Goal: Information Seeking & Learning: Learn about a topic

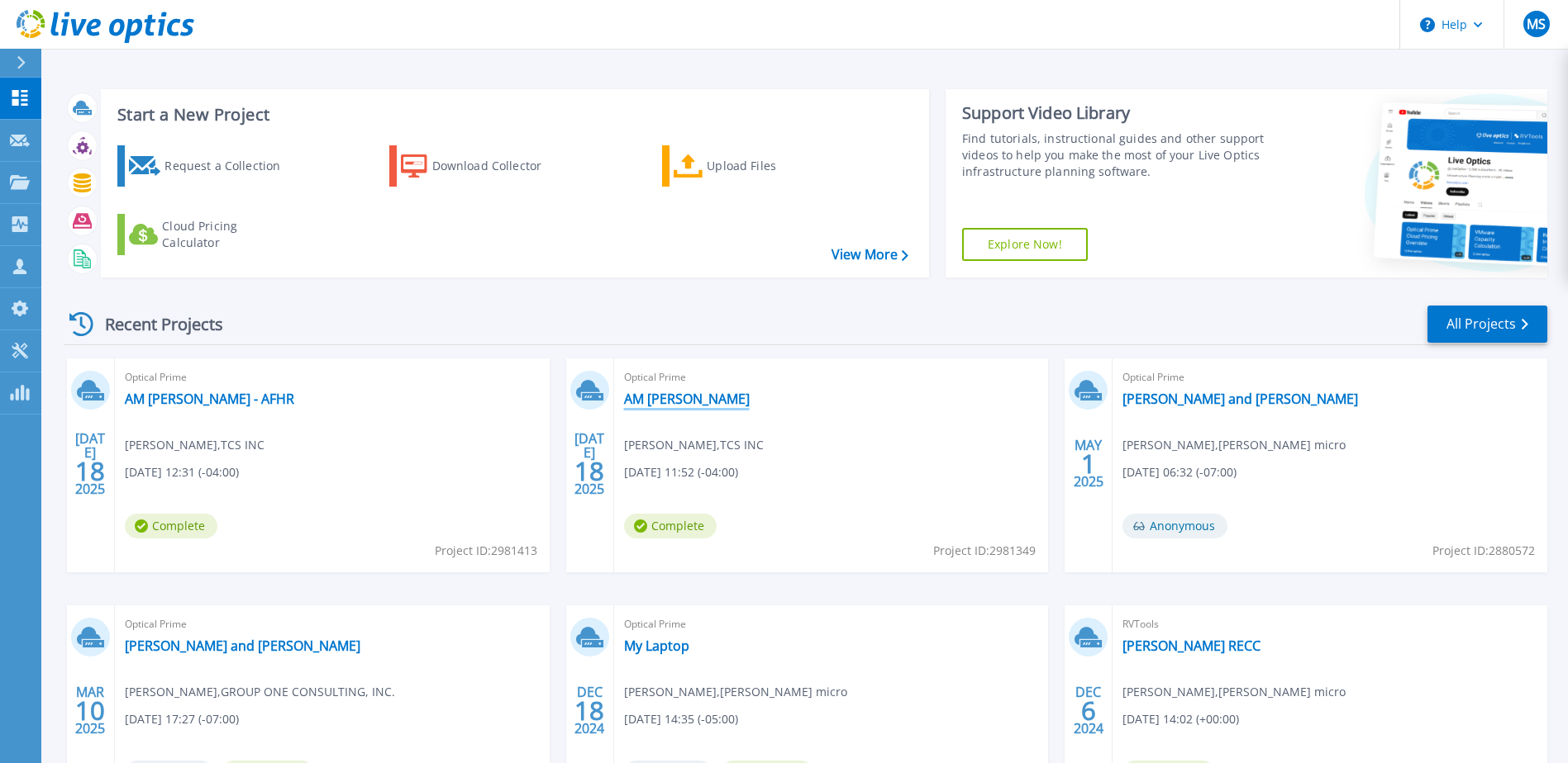
click at [653, 397] on link "AM [PERSON_NAME]" at bounding box center [687, 400] width 126 height 17
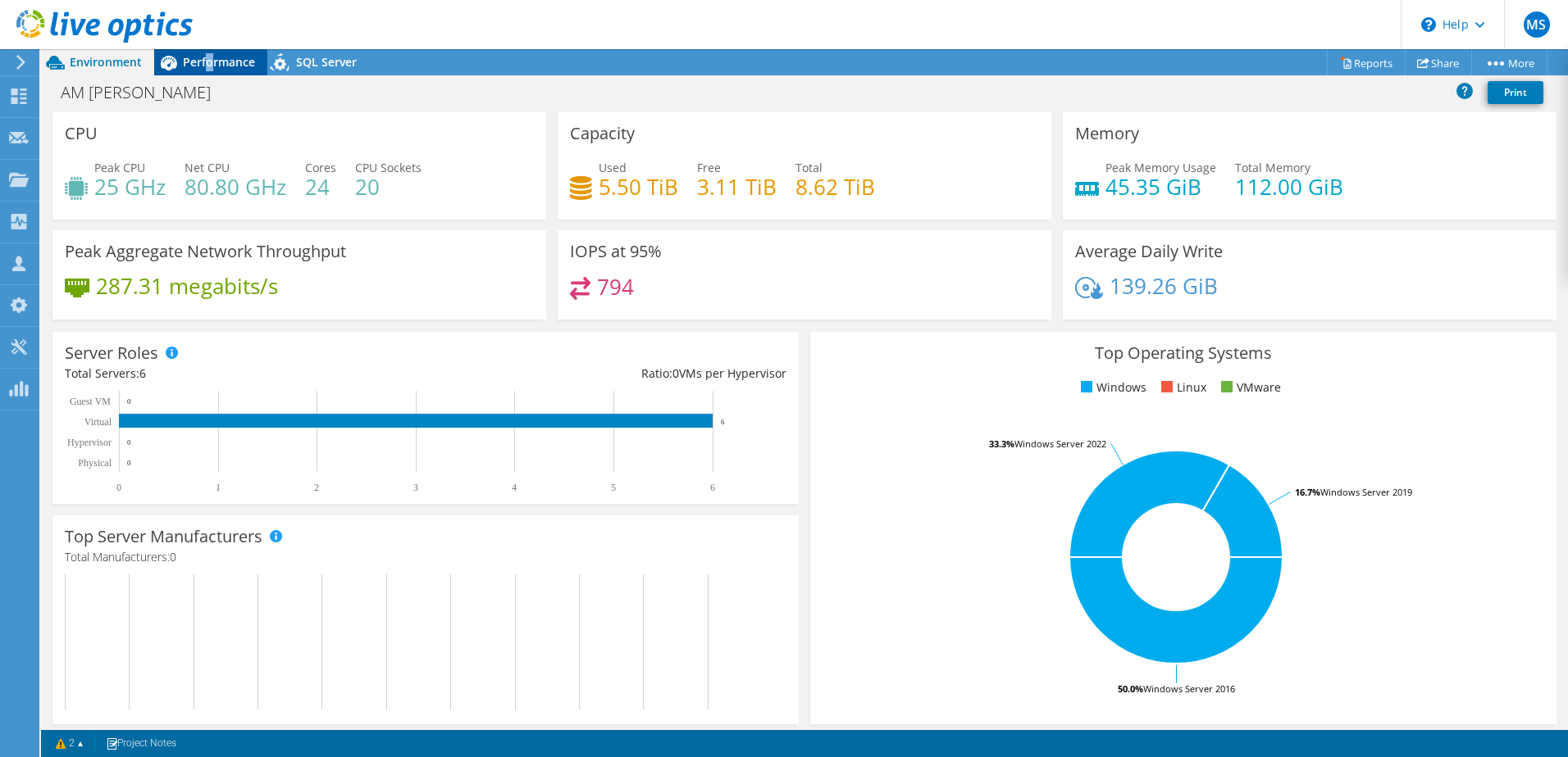
drag, startPoint x: 210, startPoint y: 65, endPoint x: 209, endPoint y: 73, distance: 8.1
click at [209, 73] on div "Performance" at bounding box center [210, 62] width 113 height 27
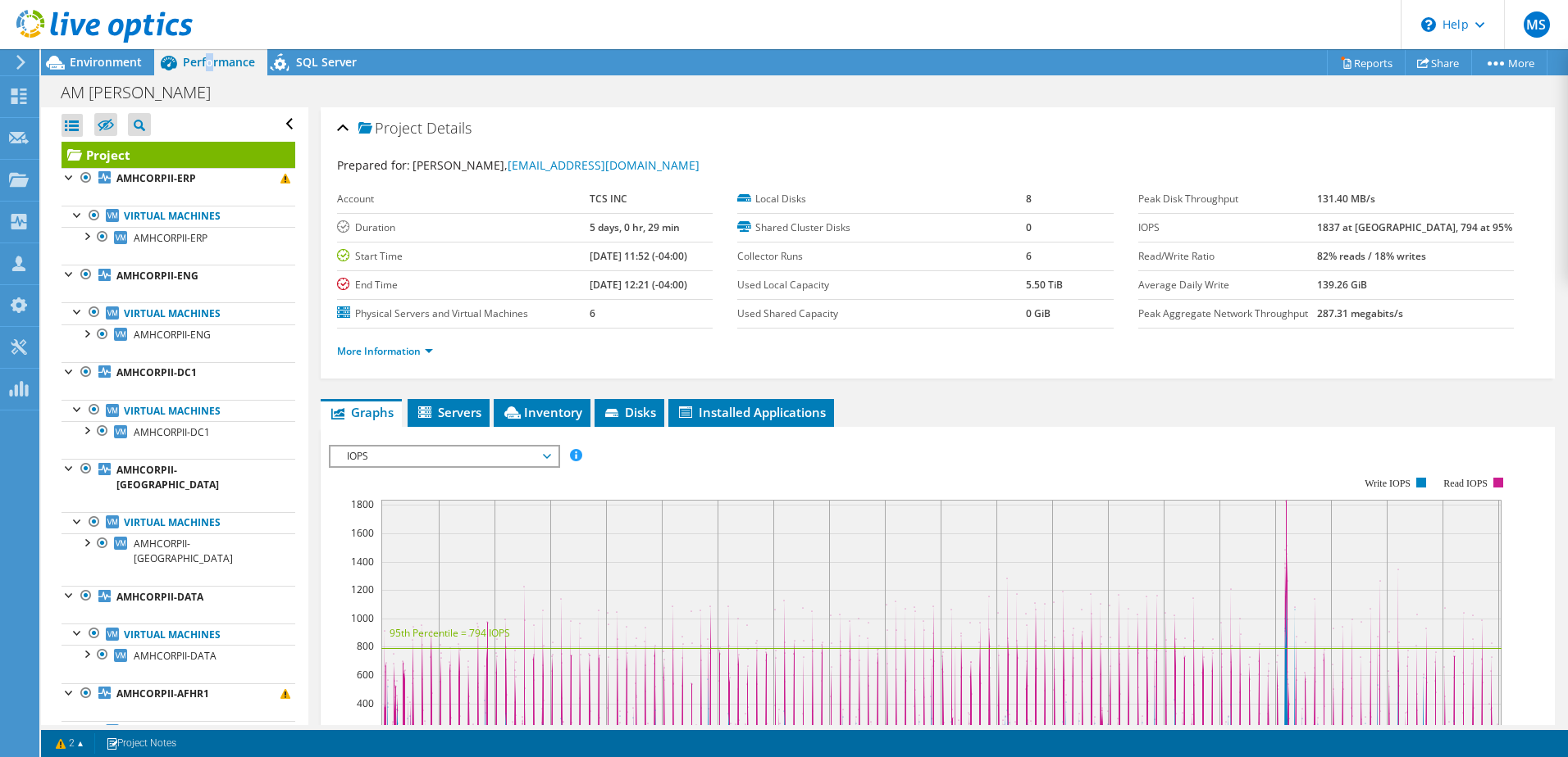
click at [74, 30] on use at bounding box center [105, 26] width 176 height 32
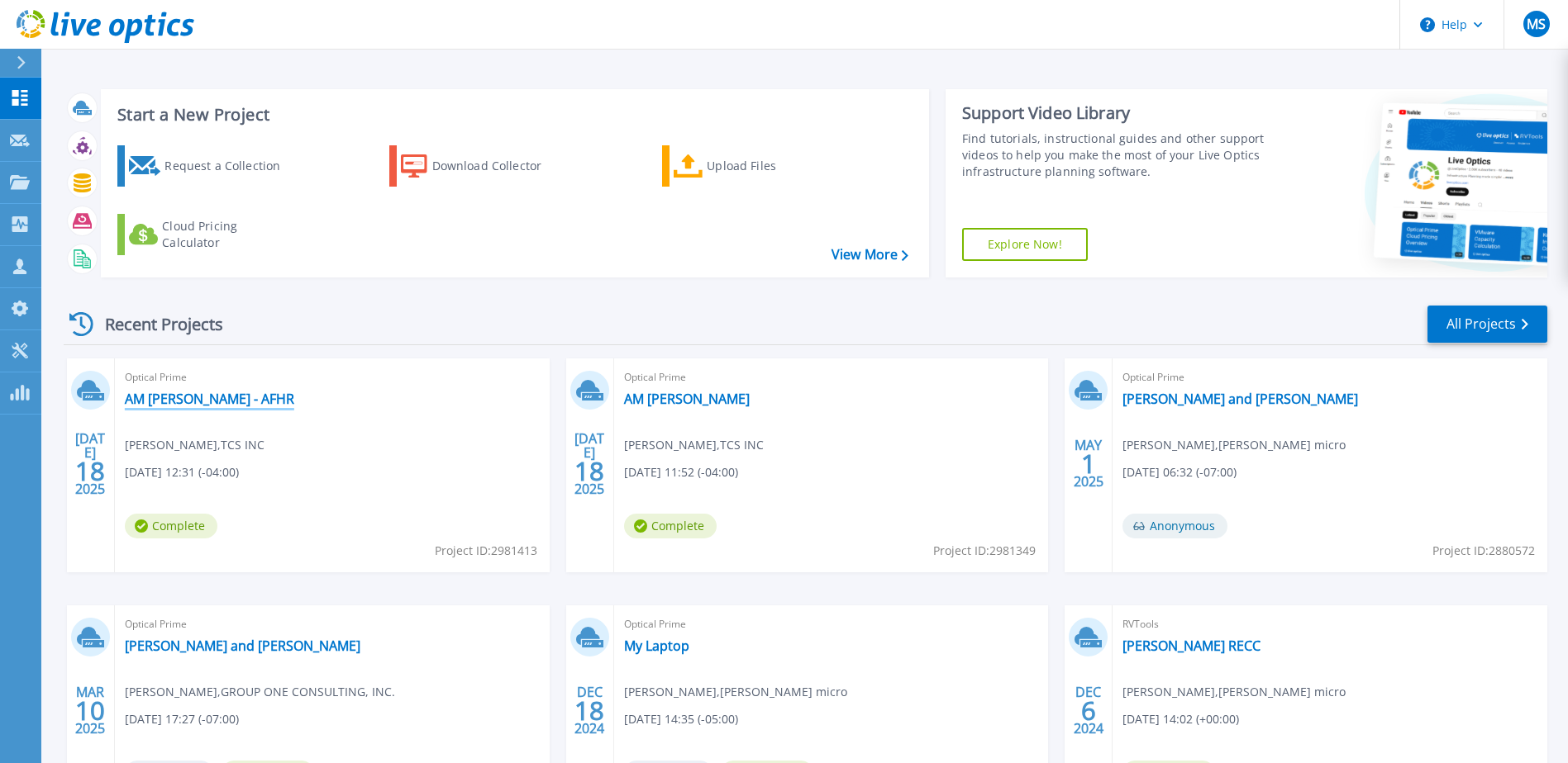
click at [173, 402] on link "AM [PERSON_NAME] - AFHR" at bounding box center [210, 400] width 169 height 17
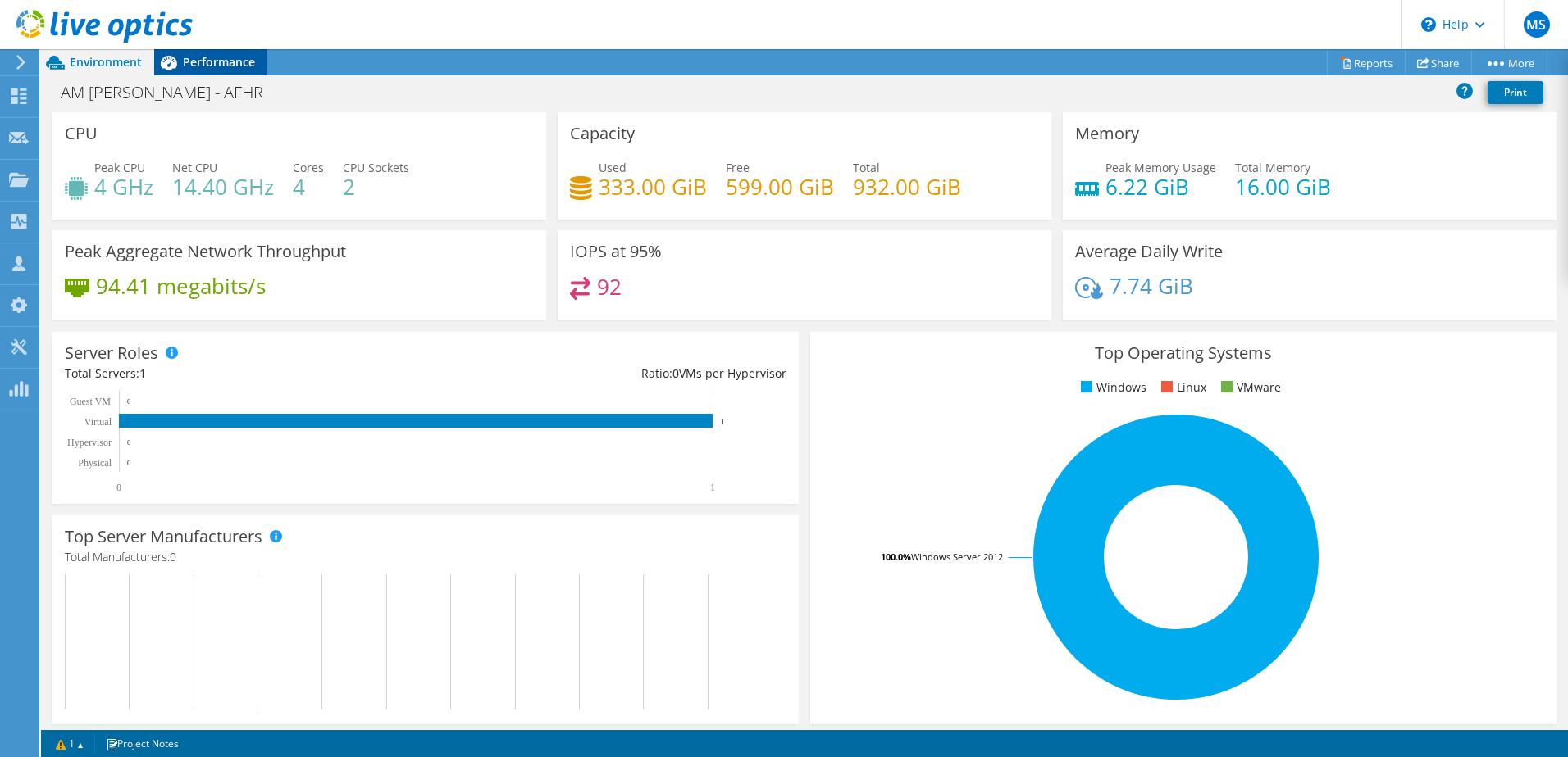
click at [208, 68] on span "Performance" at bounding box center [219, 61] width 72 height 16
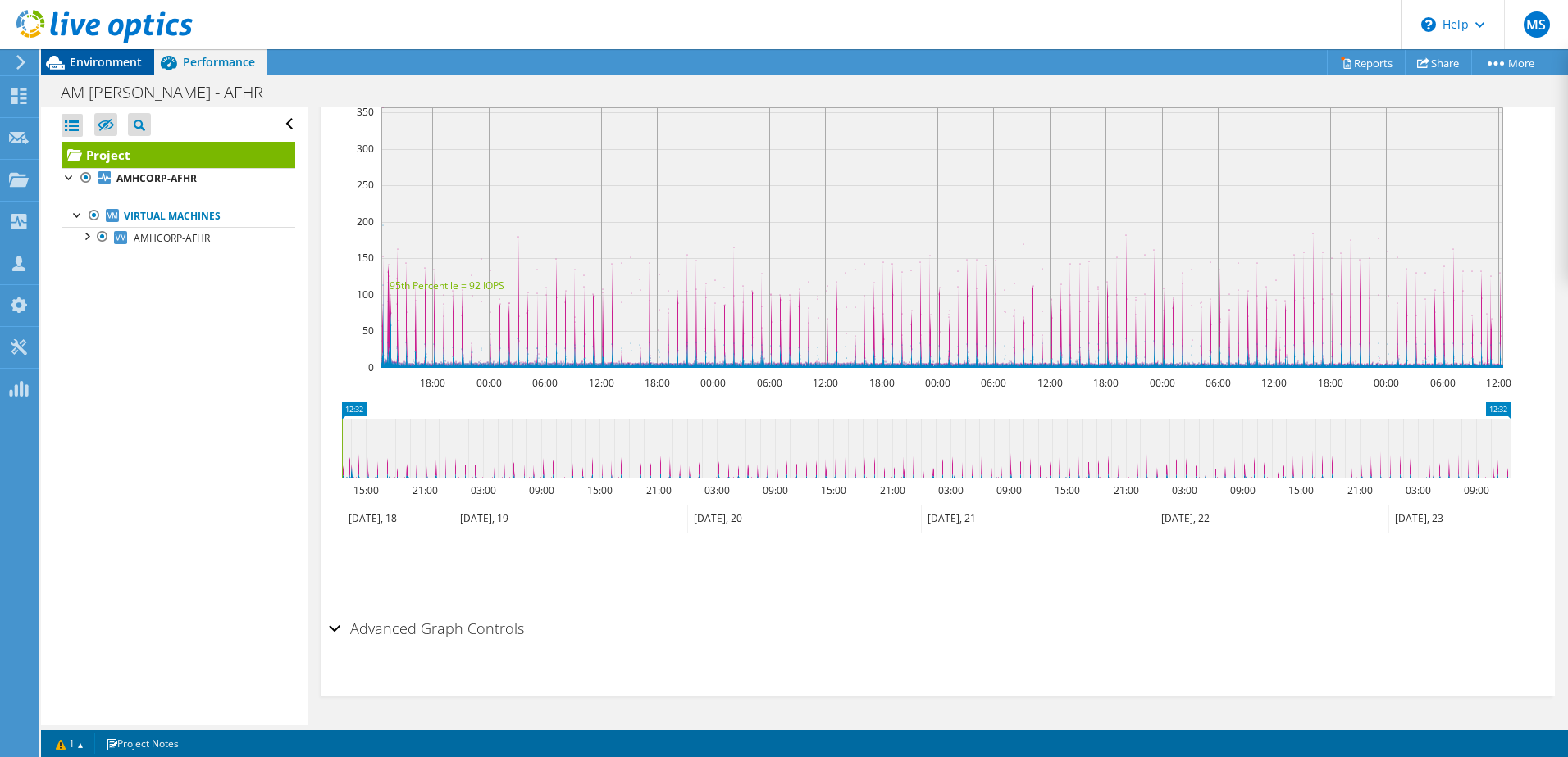
click at [89, 63] on span "Environment" at bounding box center [106, 61] width 72 height 16
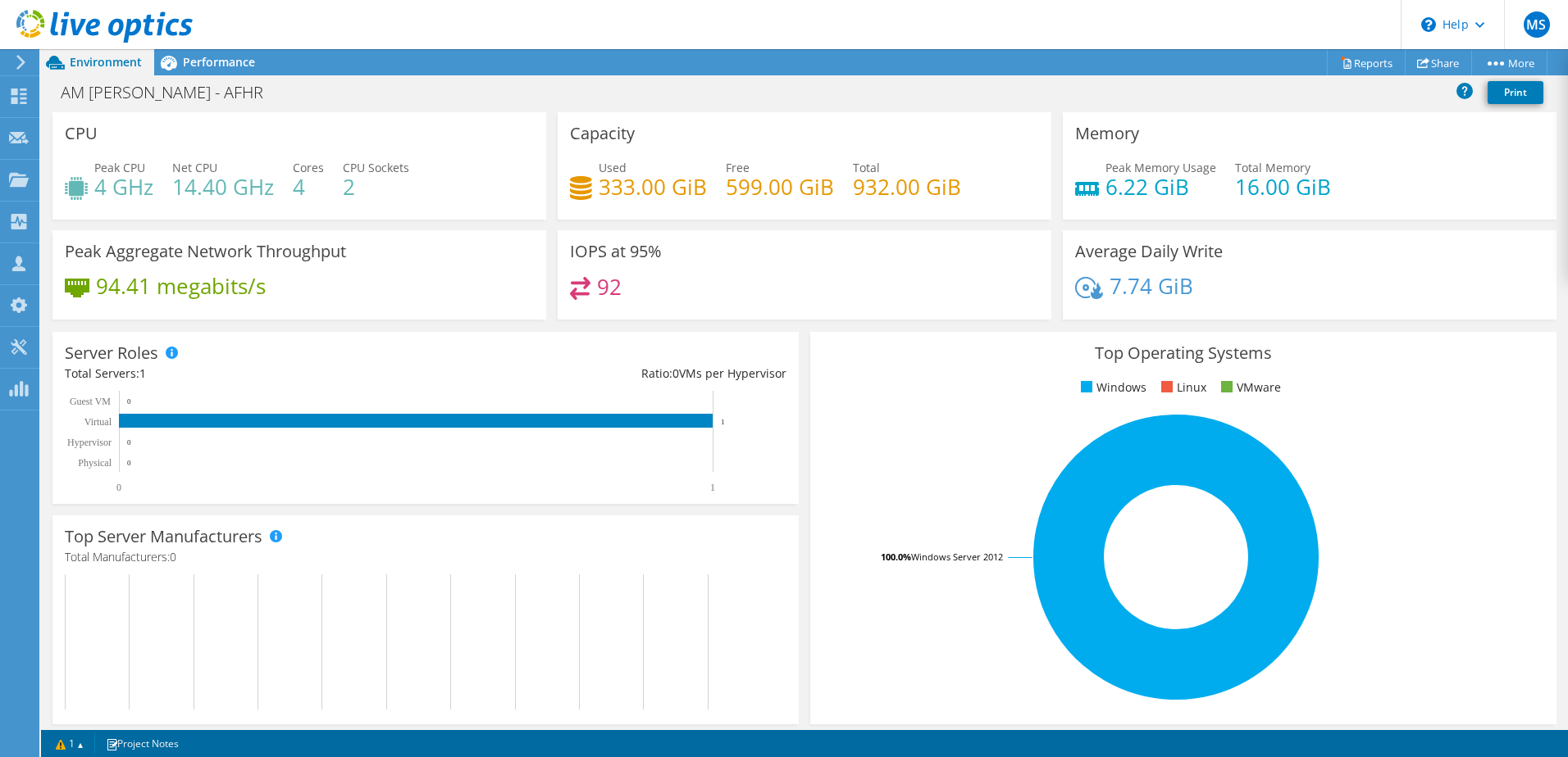
click at [56, 30] on icon at bounding box center [105, 27] width 176 height 33
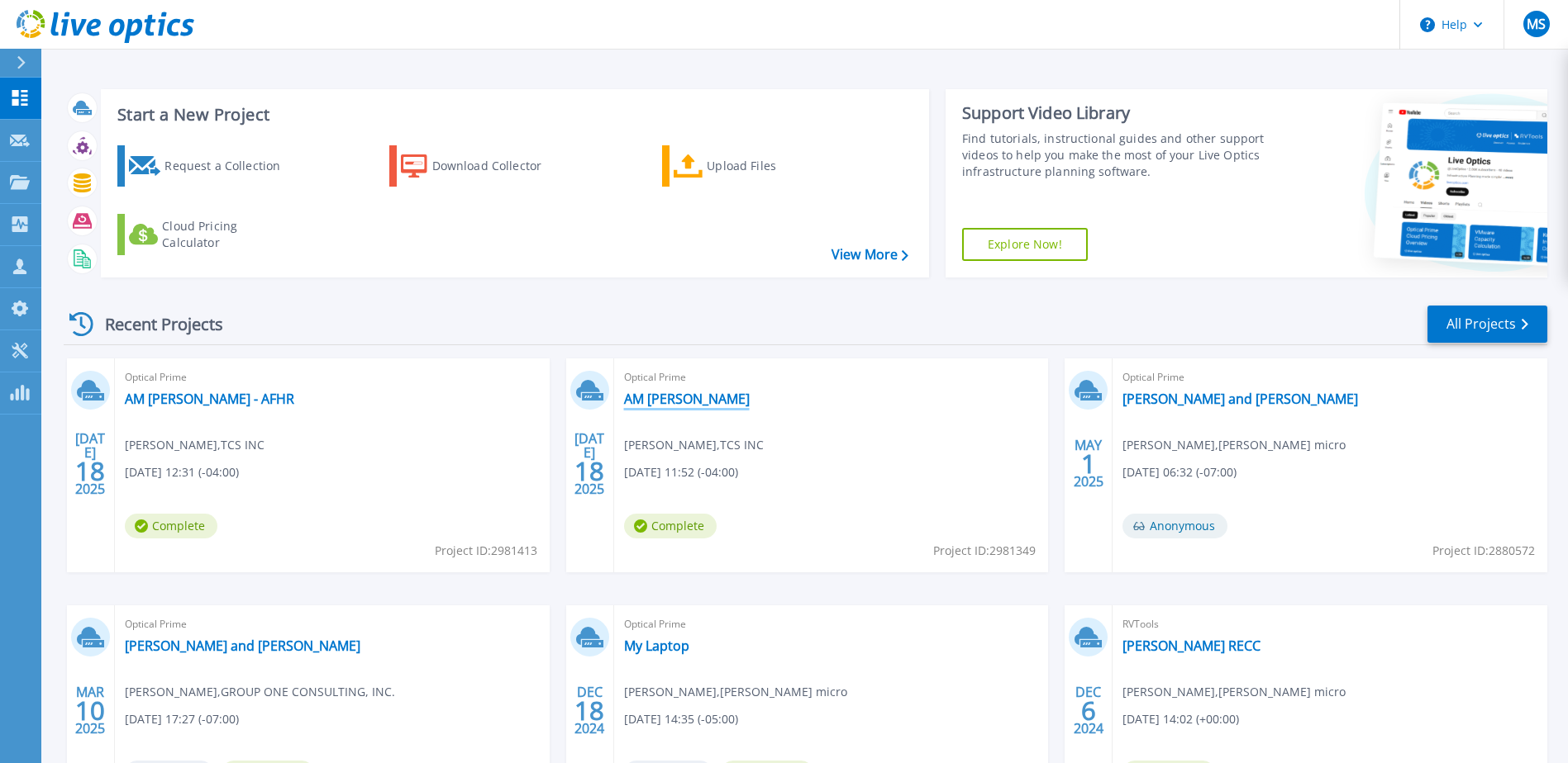
click at [649, 402] on link "AM [PERSON_NAME]" at bounding box center [687, 400] width 126 height 17
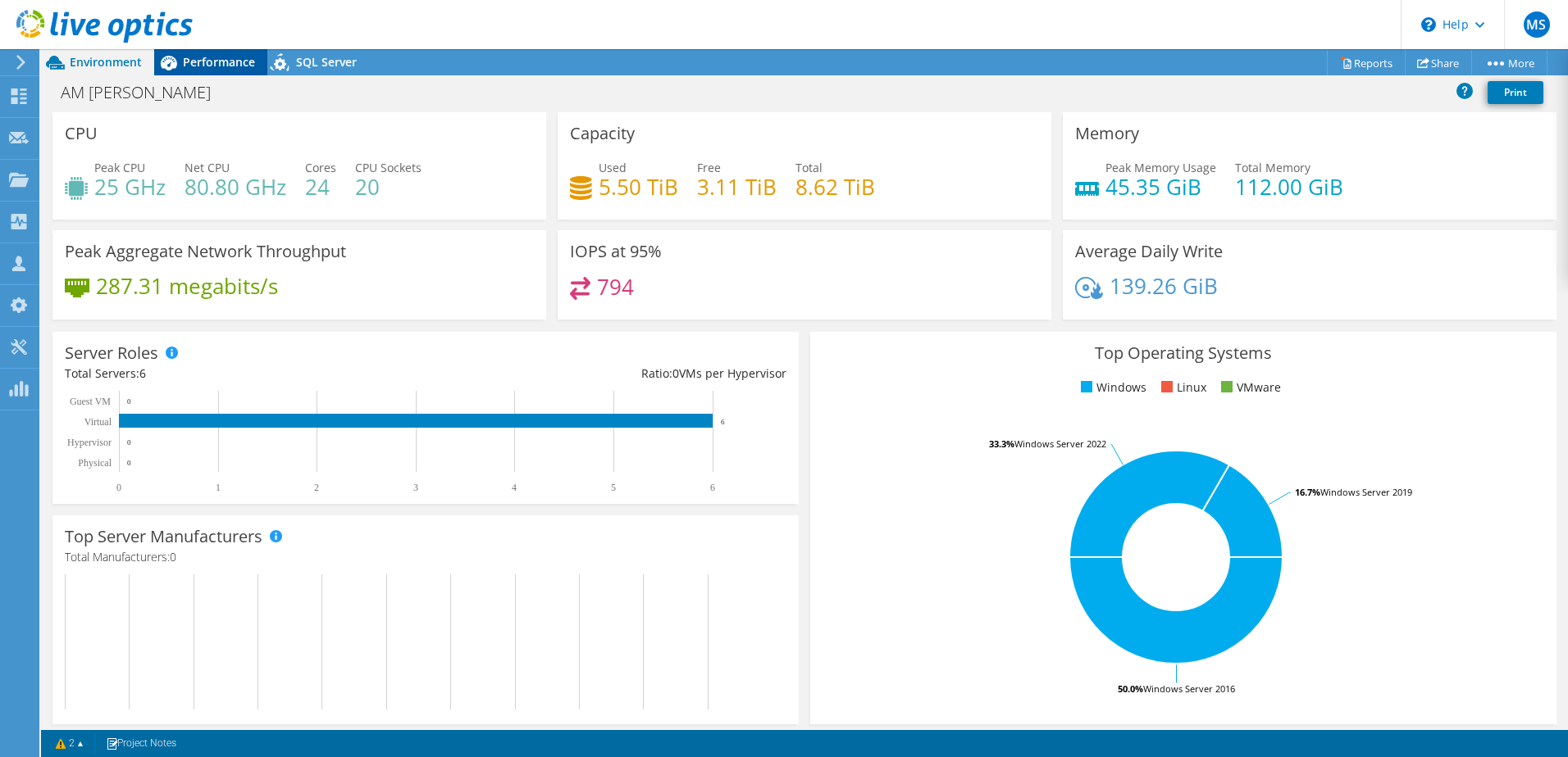
click at [216, 67] on span "Performance" at bounding box center [219, 61] width 72 height 16
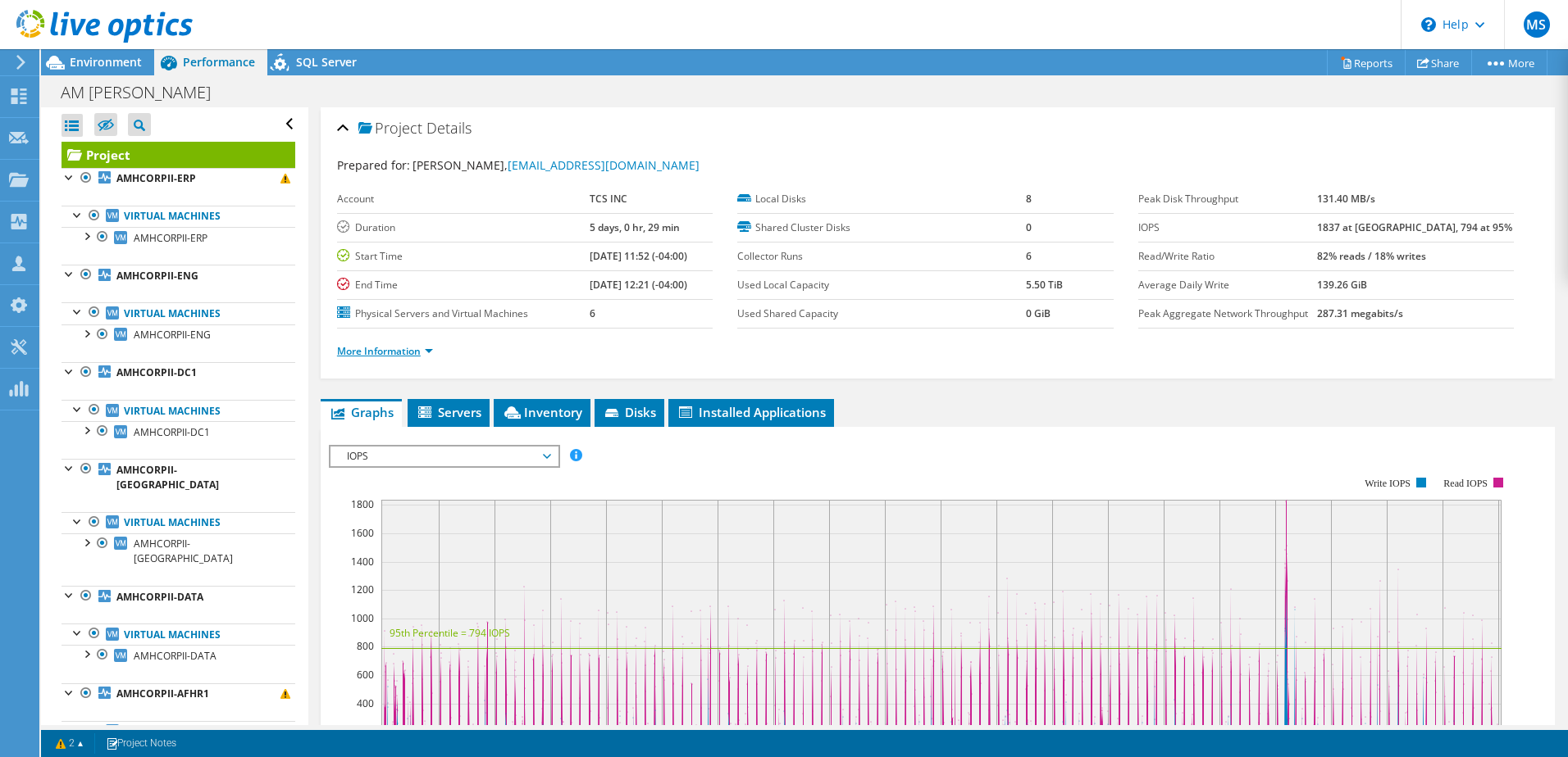
click at [411, 351] on link "More Information" at bounding box center [384, 351] width 96 height 14
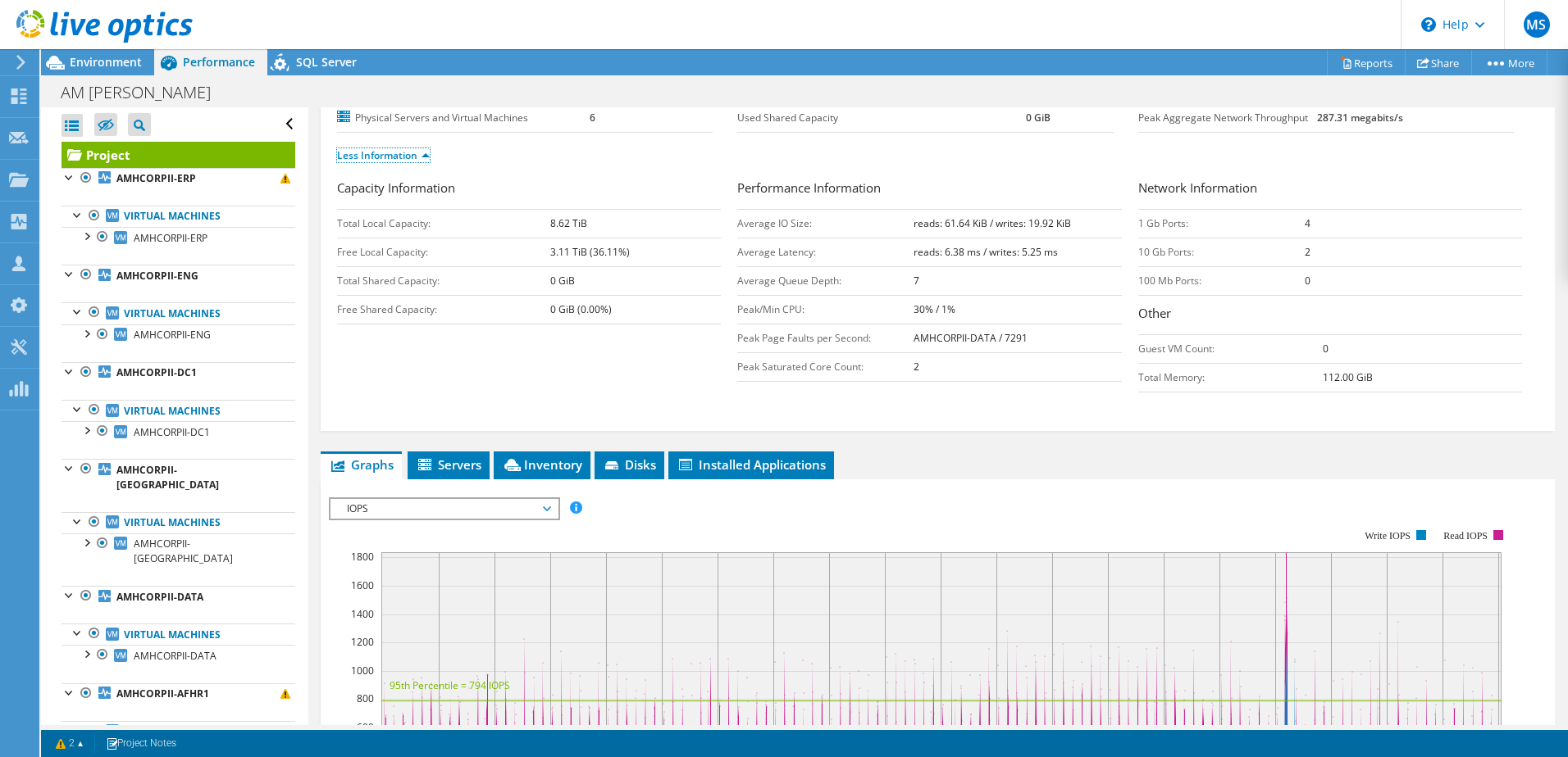
scroll to position [328, 0]
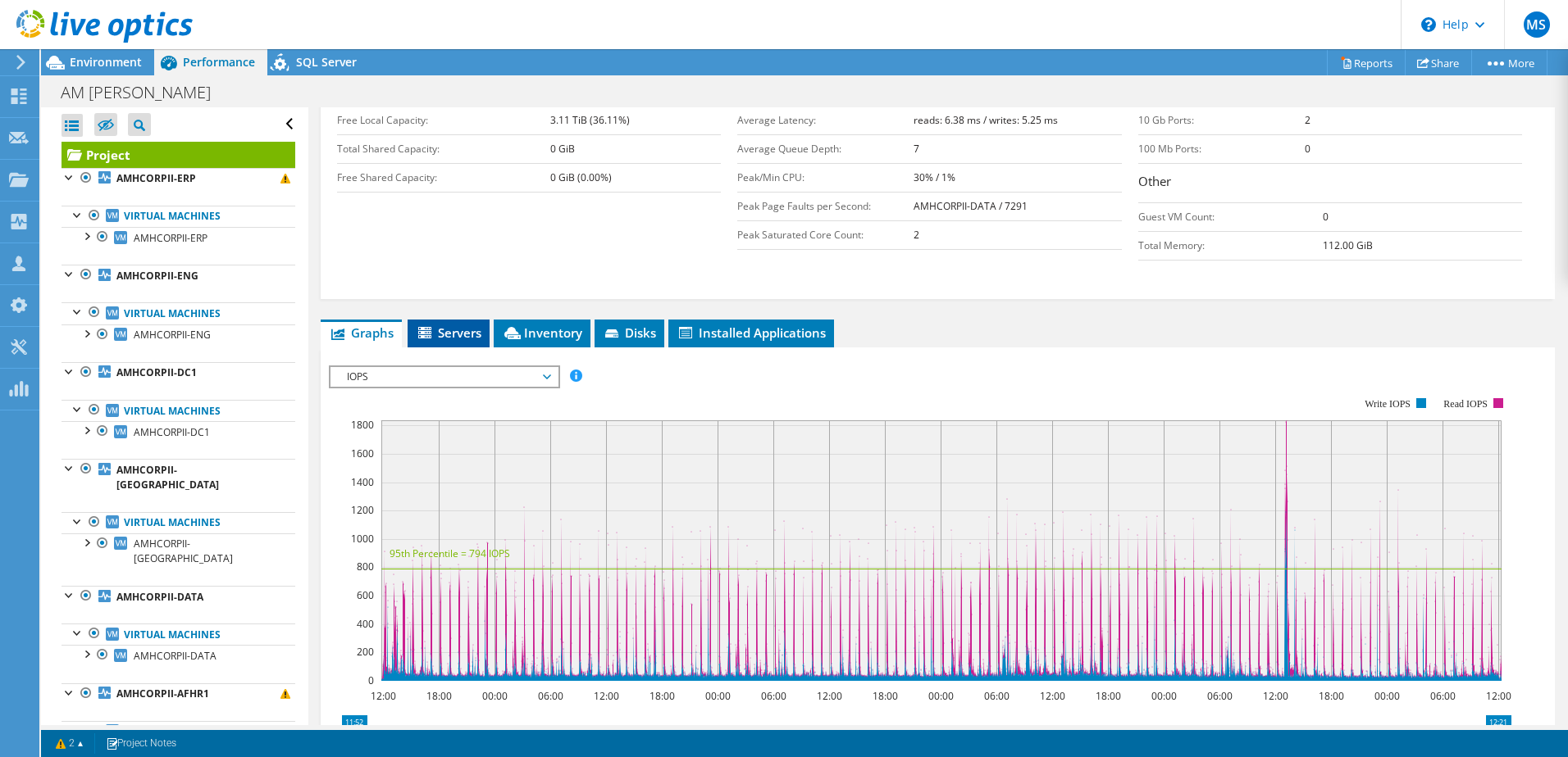
click at [467, 333] on span "Servers" at bounding box center [448, 333] width 66 height 17
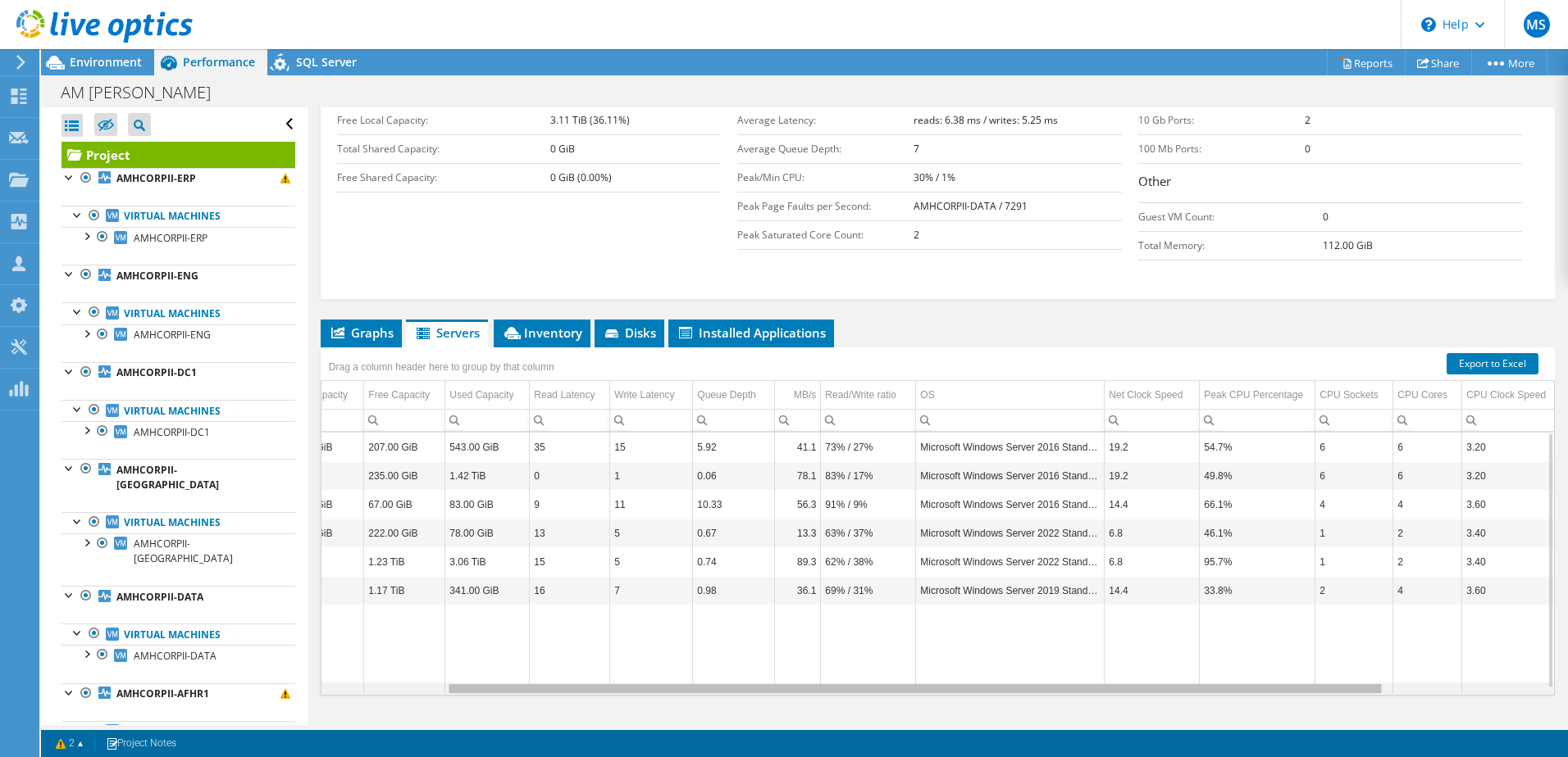
scroll to position [0, 0]
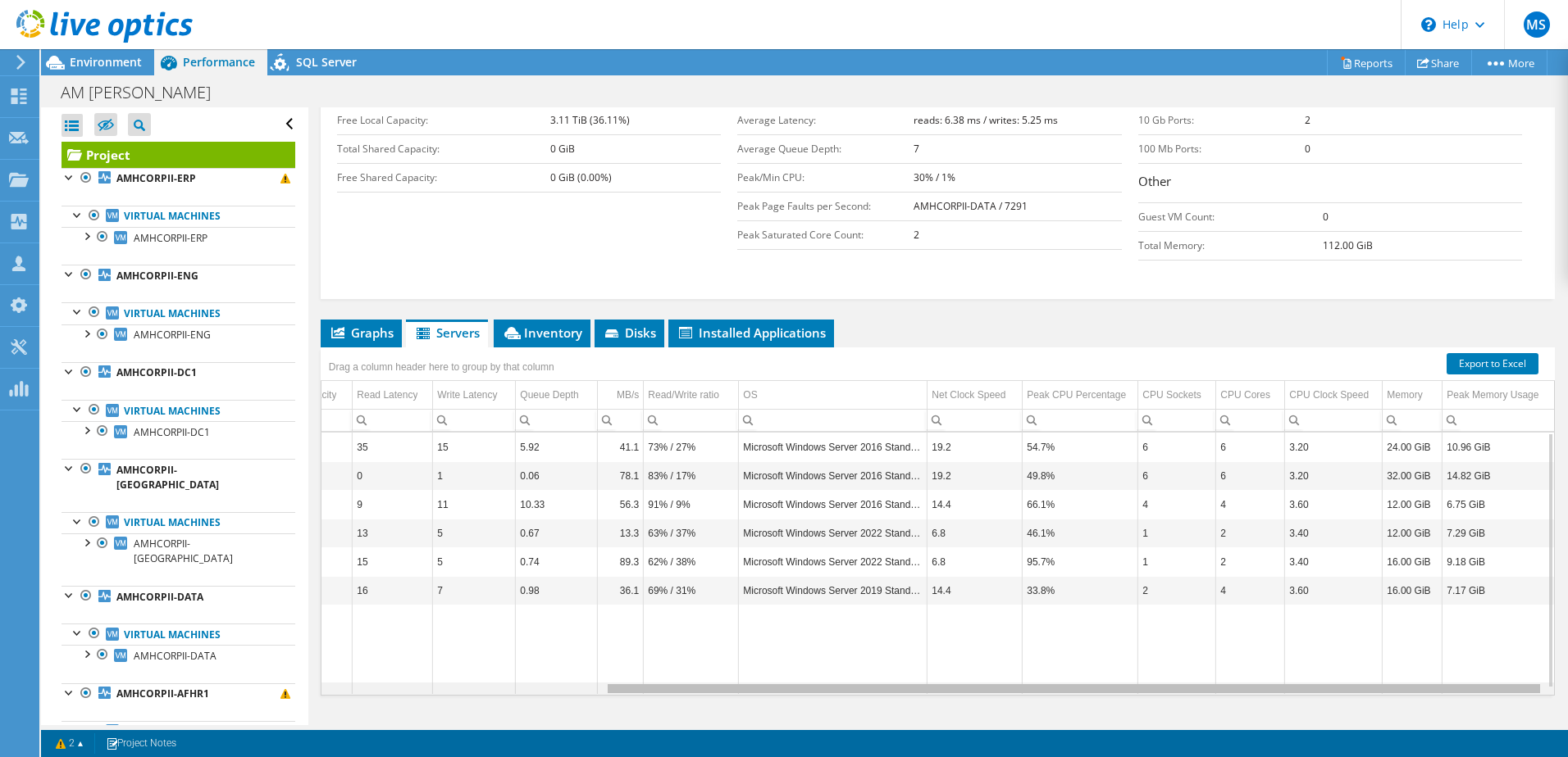
drag, startPoint x: 1111, startPoint y: 687, endPoint x: 1432, endPoint y: 702, distance: 321.4
click at [1432, 702] on body "MS Partner Team Member Michael Stamm michael.stamm@ingrammicro.com ingram micro…" at bounding box center [784, 378] width 1568 height 757
click at [70, 27] on icon at bounding box center [105, 27] width 176 height 33
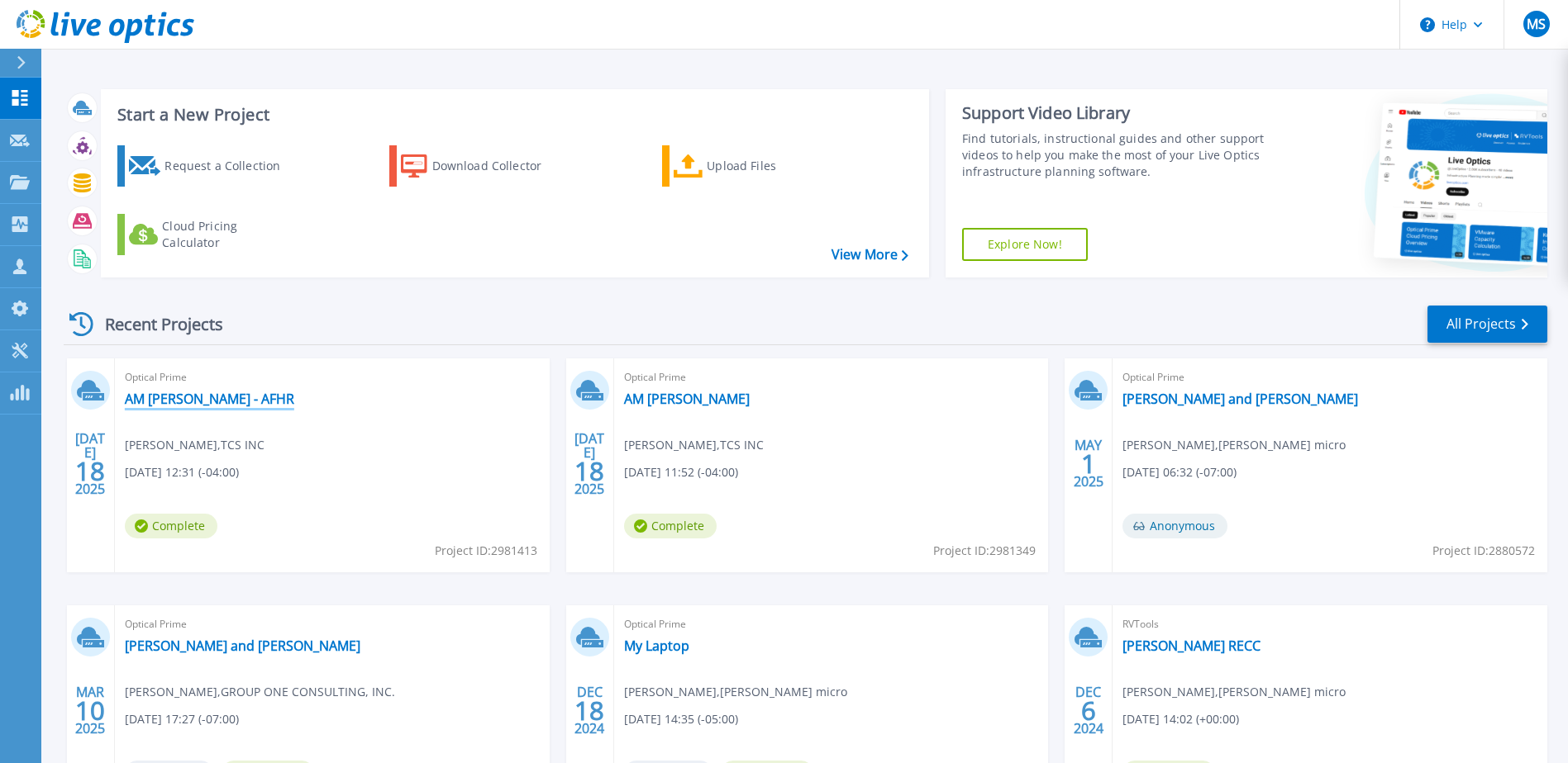
click at [199, 400] on link "AM [PERSON_NAME] - AFHR" at bounding box center [210, 400] width 169 height 17
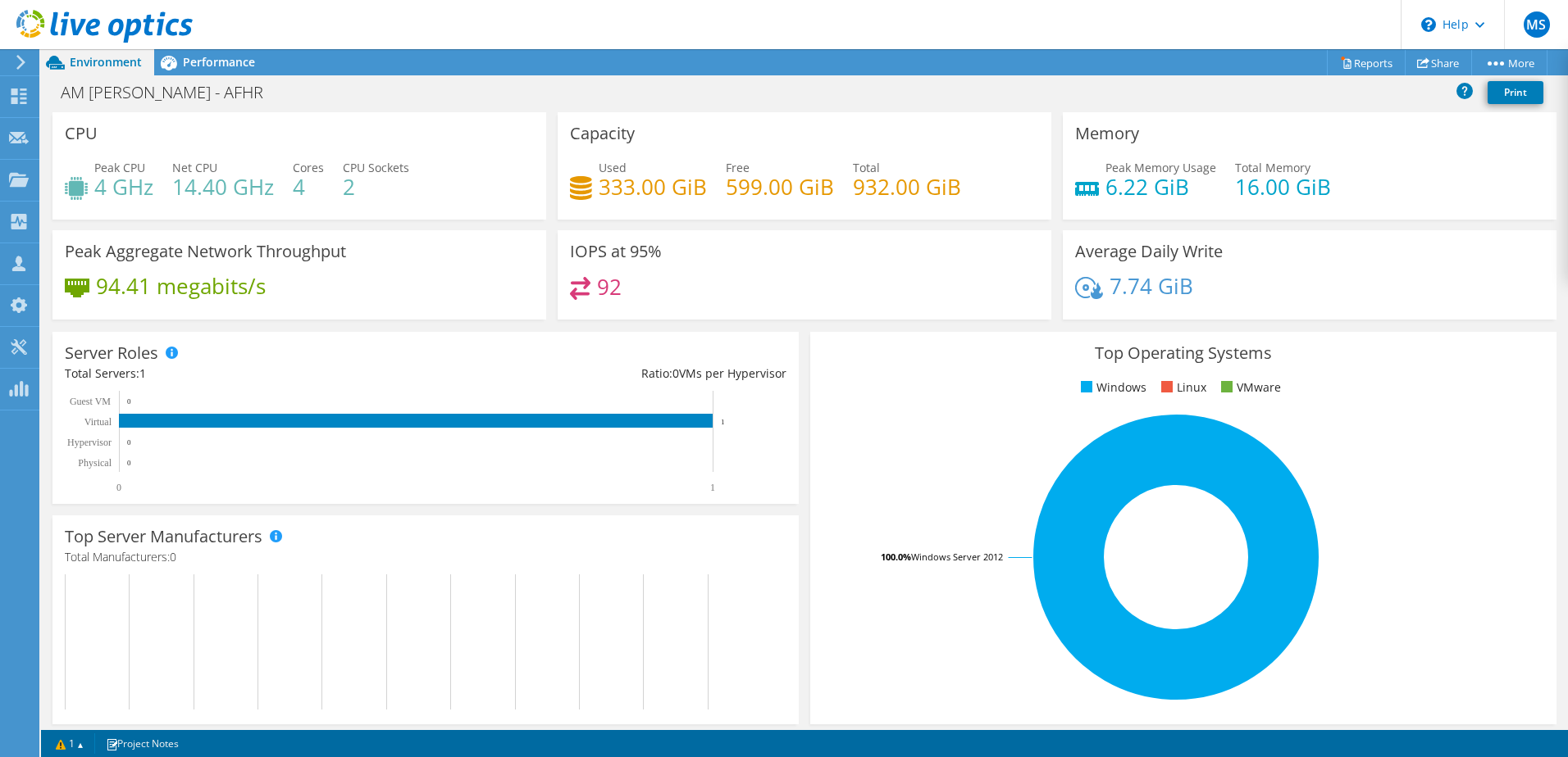
click at [101, 27] on icon at bounding box center [105, 27] width 176 height 33
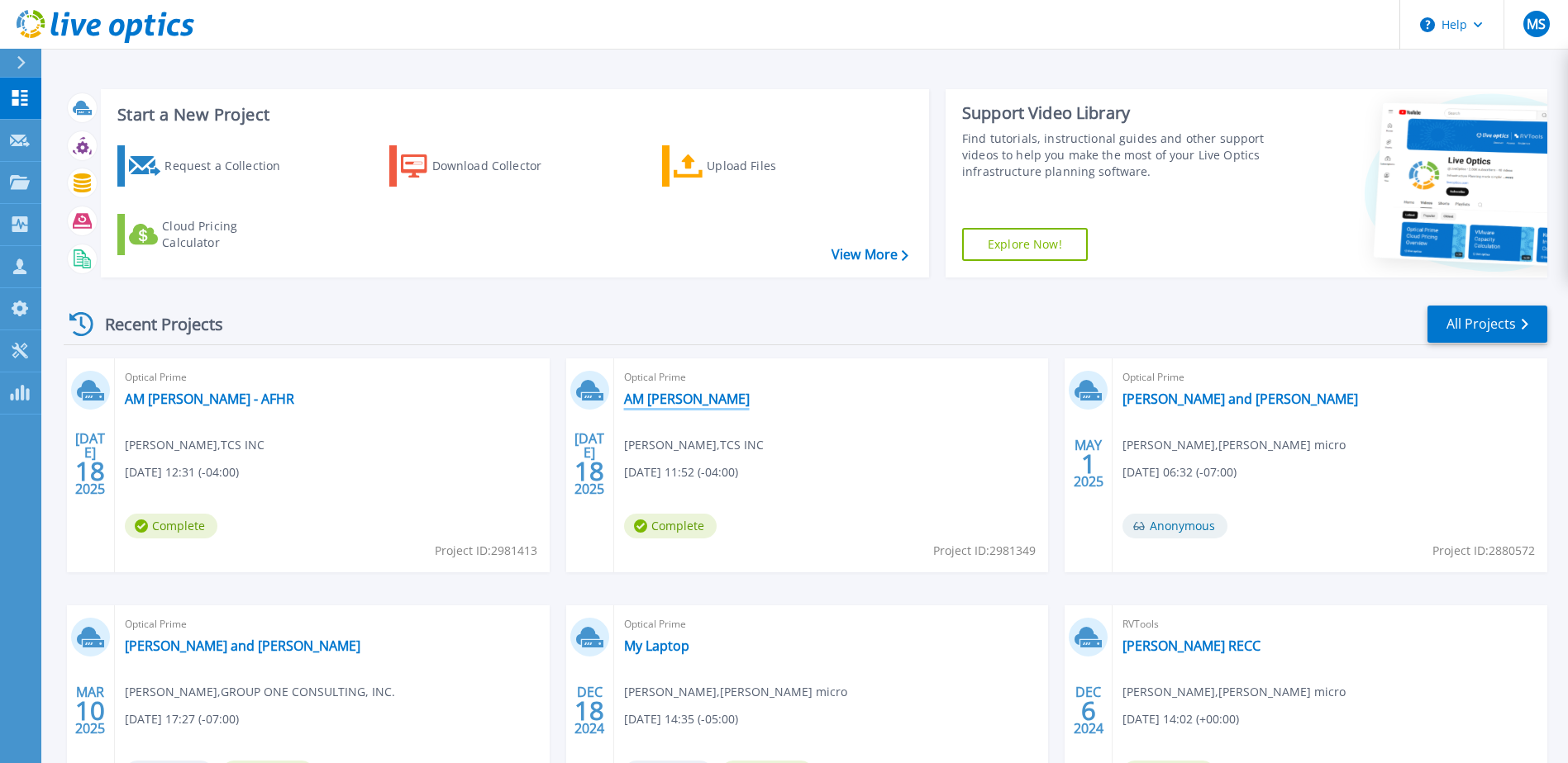
click at [635, 400] on link "AM [PERSON_NAME]" at bounding box center [687, 400] width 126 height 17
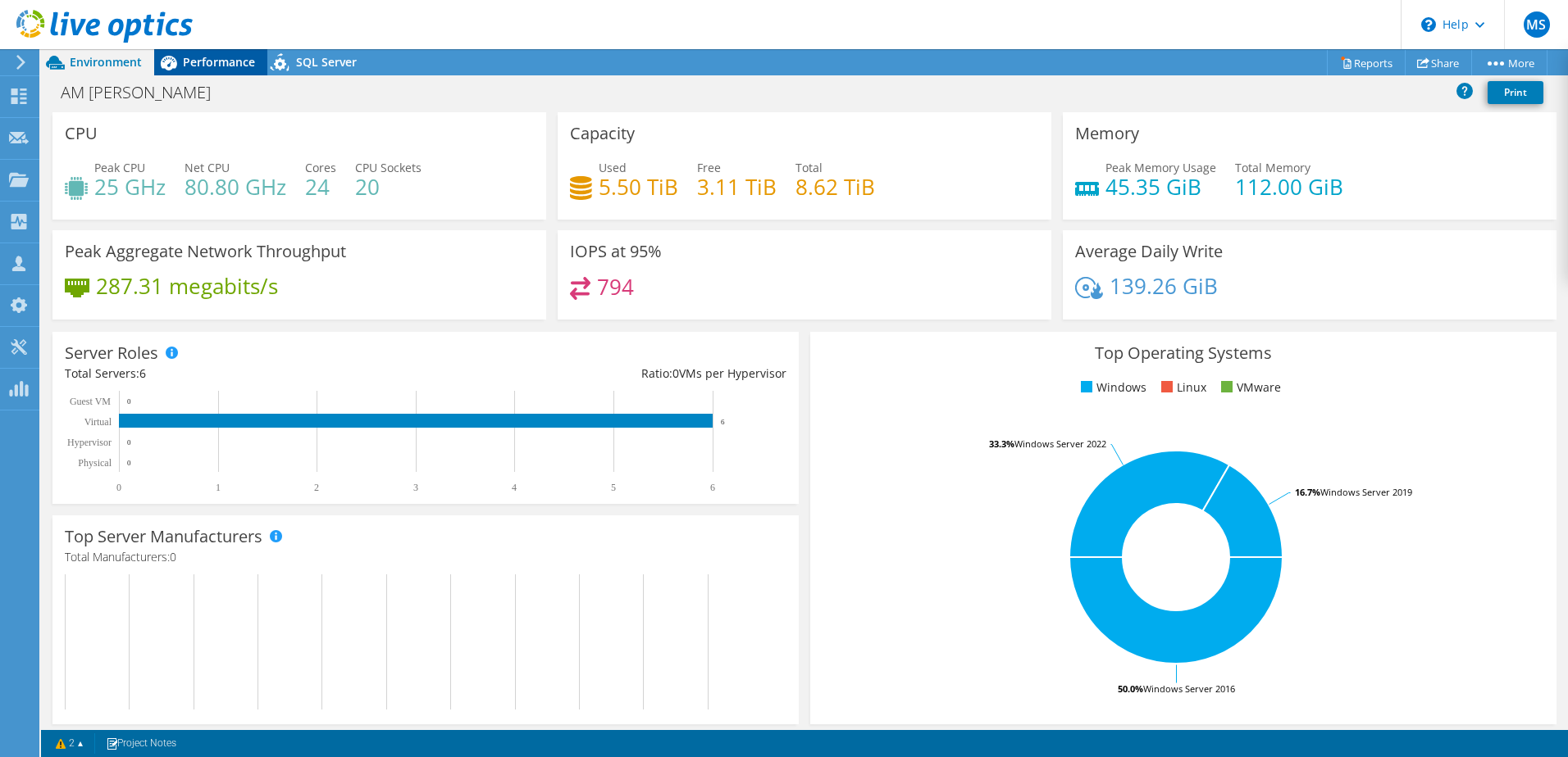
click at [212, 57] on span "Performance" at bounding box center [219, 61] width 72 height 16
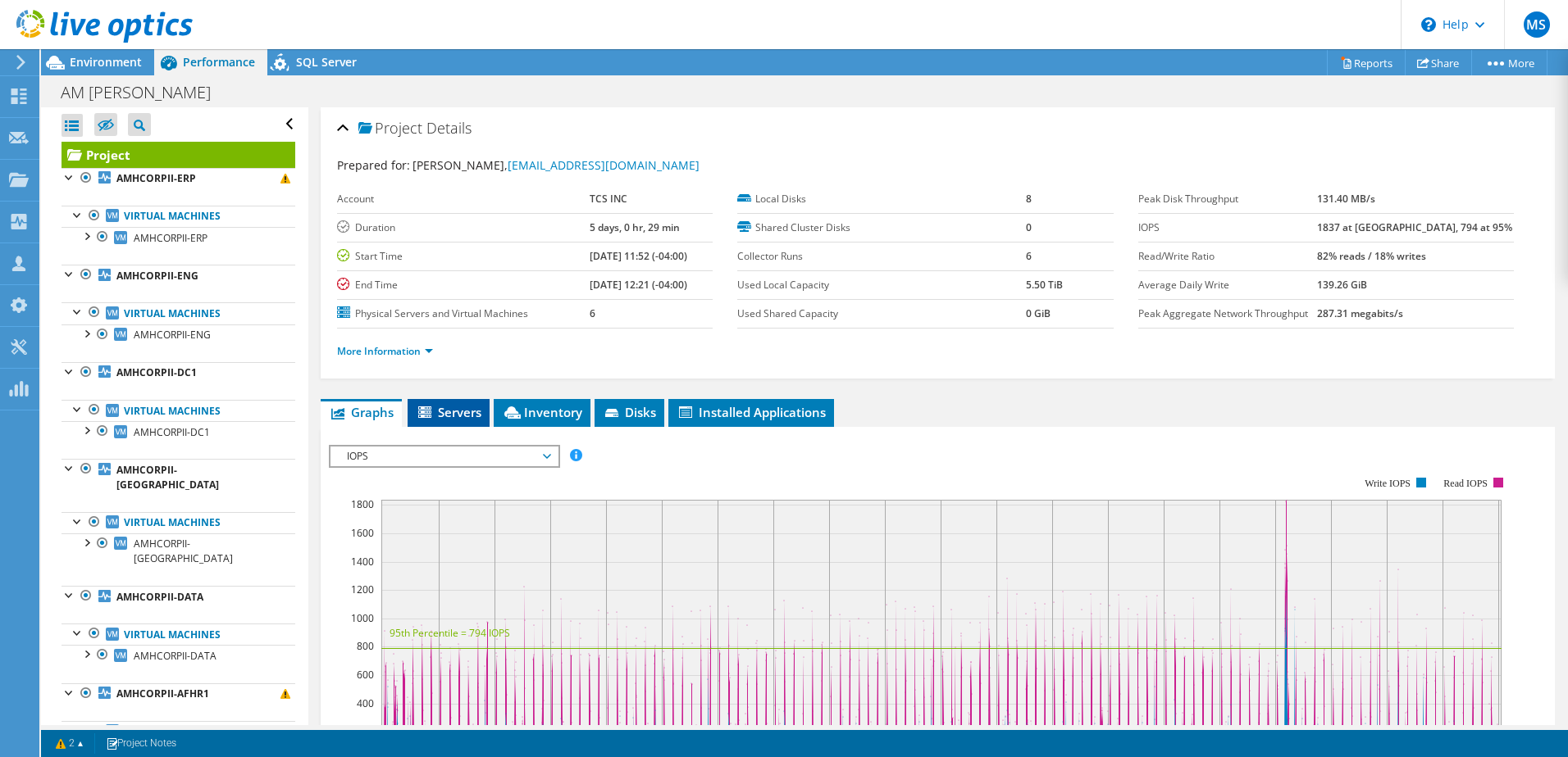
click at [456, 406] on span "Servers" at bounding box center [448, 412] width 66 height 17
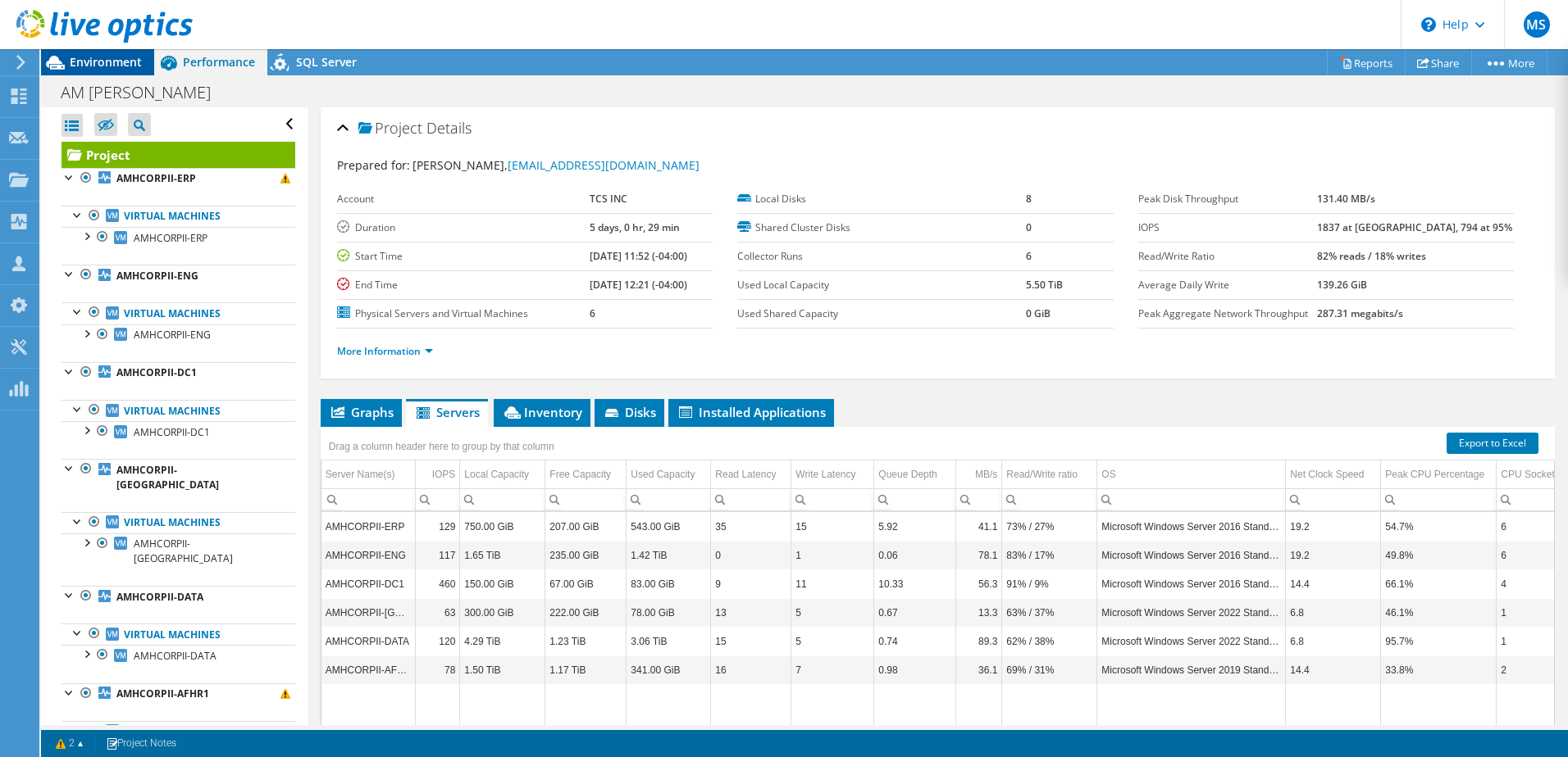
click at [90, 58] on span "Environment" at bounding box center [106, 61] width 72 height 16
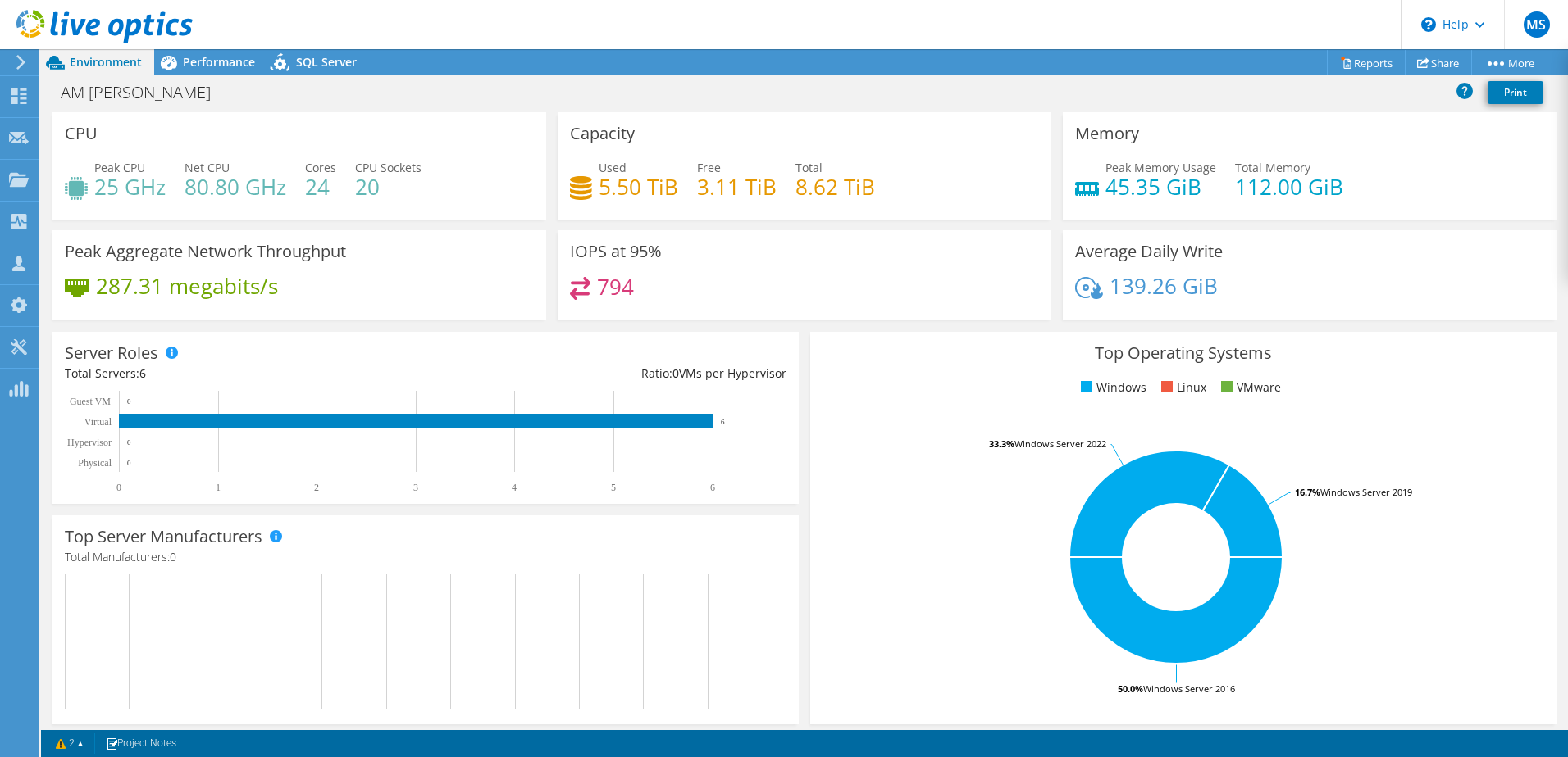
click at [92, 25] on icon at bounding box center [105, 27] width 176 height 33
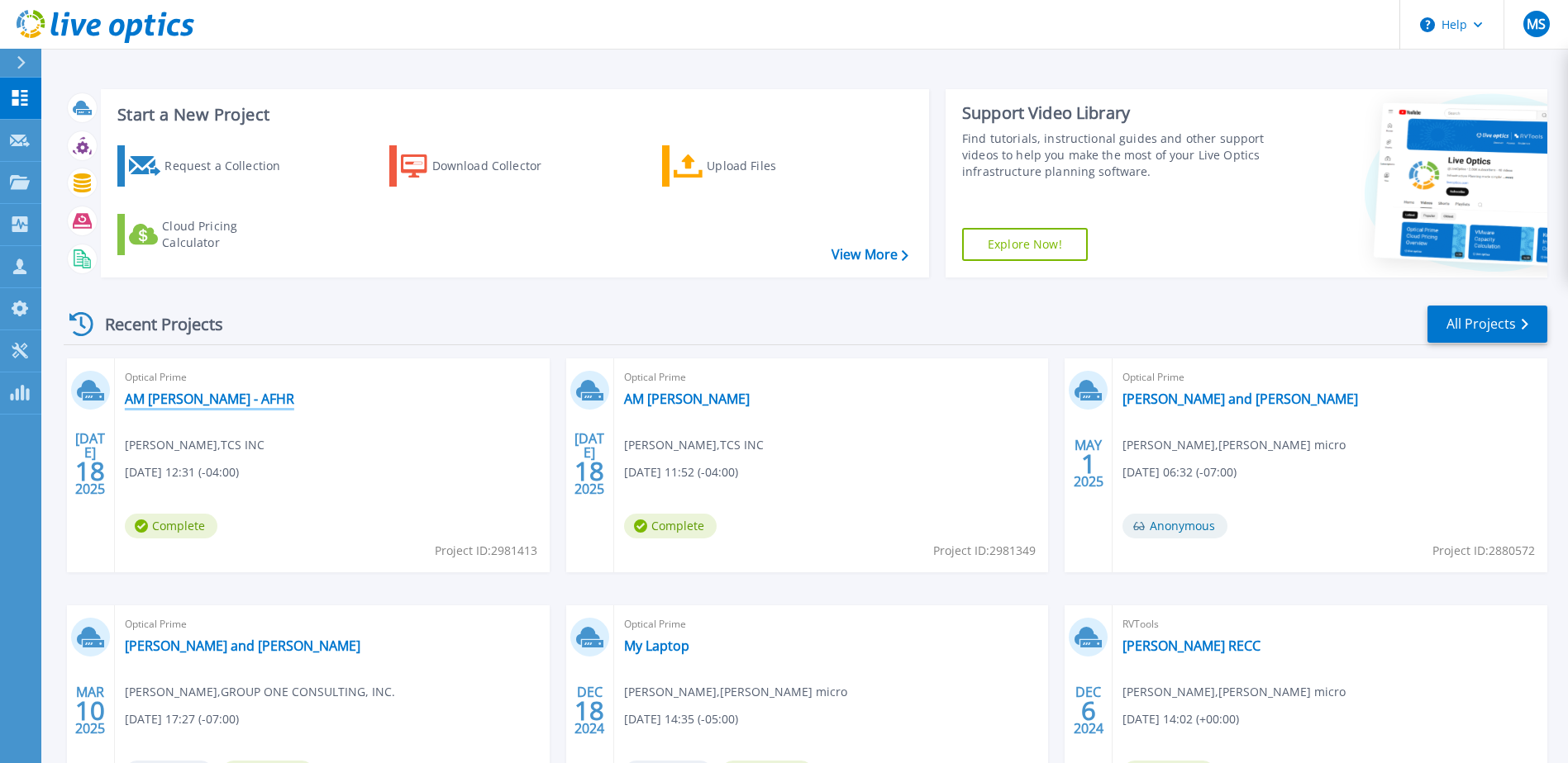
click at [170, 400] on link "AM Haire - AFHR" at bounding box center [210, 400] width 169 height 17
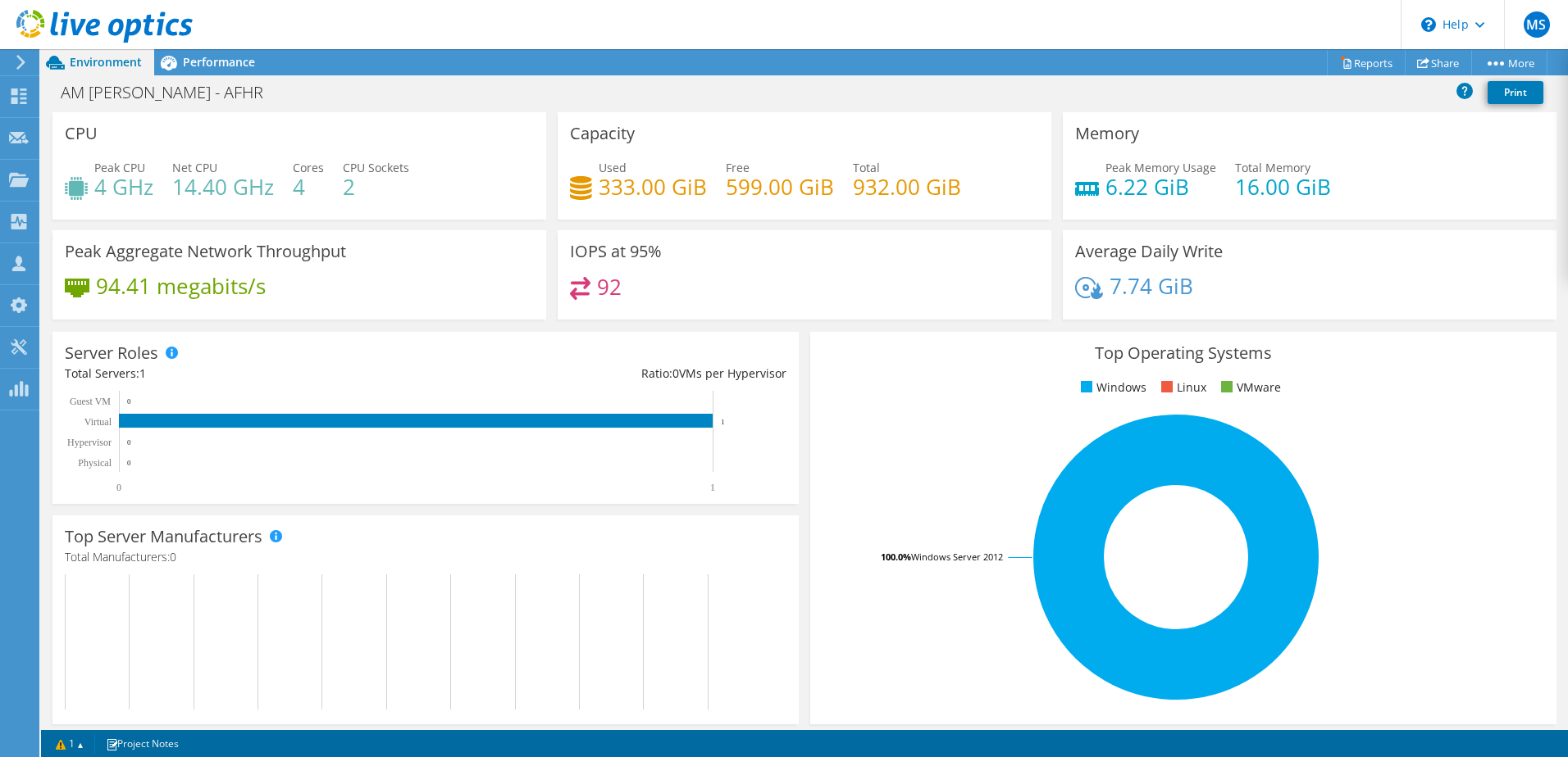
click at [162, 17] on use at bounding box center [105, 26] width 176 height 32
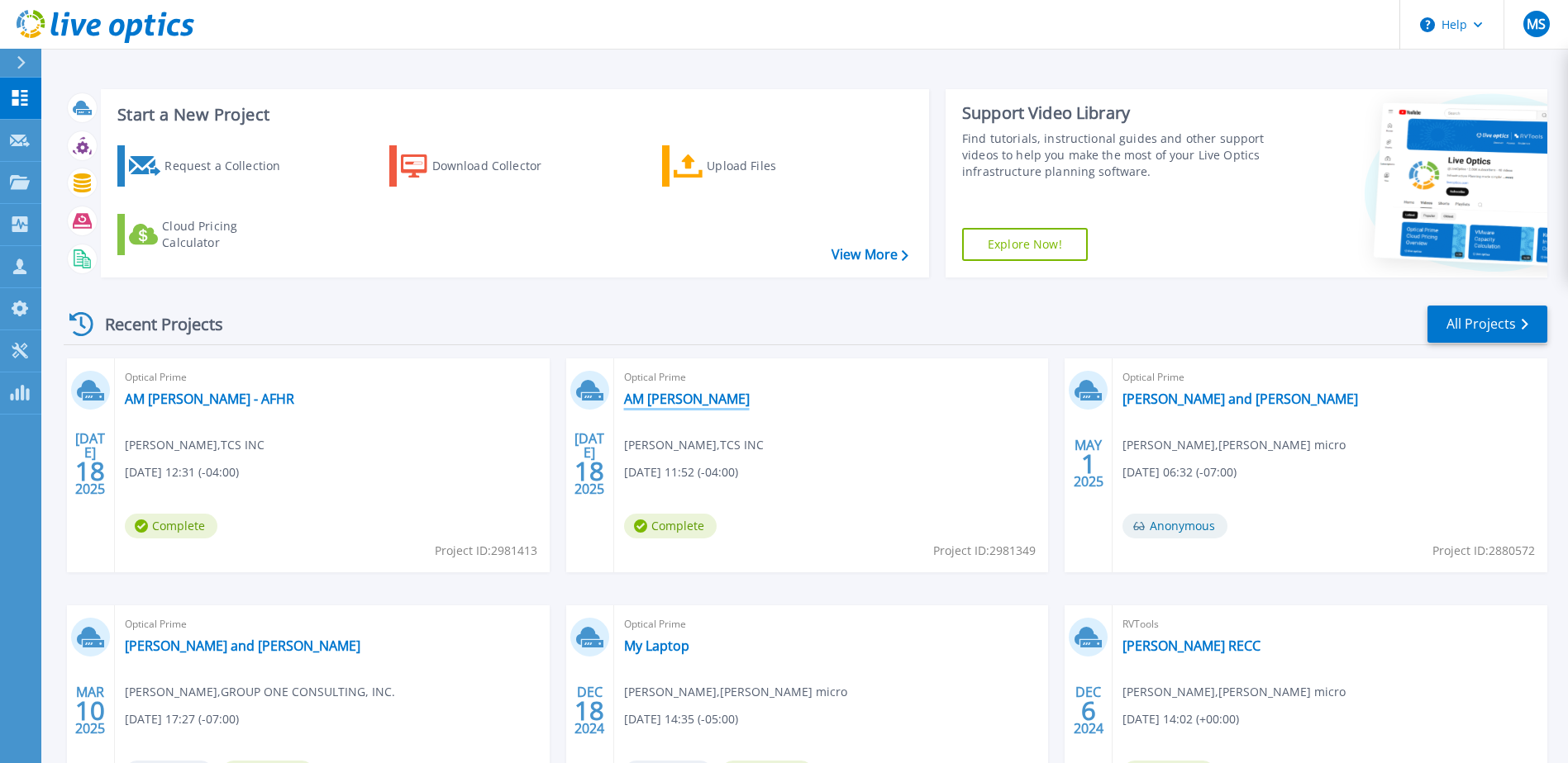
click at [654, 395] on link "AM [PERSON_NAME]" at bounding box center [687, 400] width 126 height 17
